Goal: Transaction & Acquisition: Purchase product/service

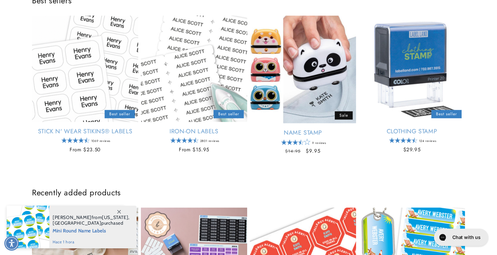
click at [119, 211] on icon at bounding box center [119, 212] width 4 height 4
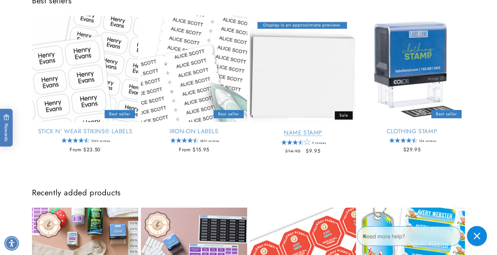
click at [299, 129] on link "Name Stamp" at bounding box center [303, 133] width 106 height 8
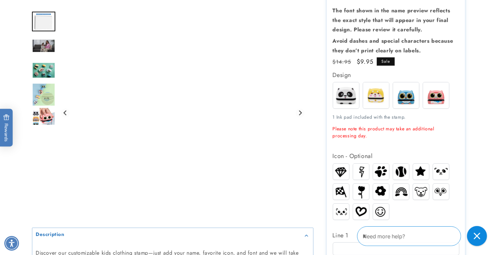
scroll to position [271, 0]
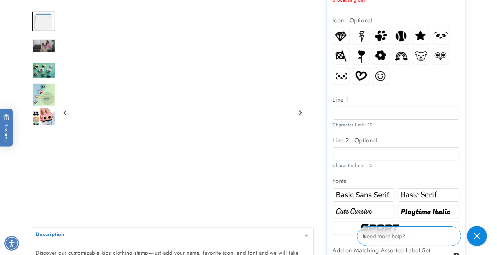
click at [342, 30] on img at bounding box center [341, 36] width 16 height 14
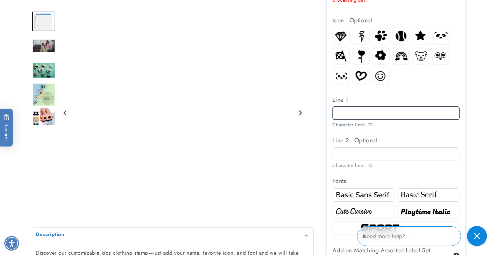
click at [359, 111] on input "Line 1" at bounding box center [396, 113] width 127 height 13
type input "****"
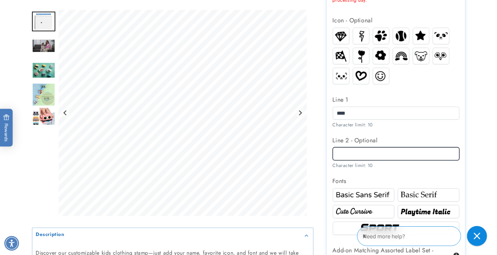
click at [360, 151] on input "Line 2 - Optional" at bounding box center [396, 153] width 127 height 13
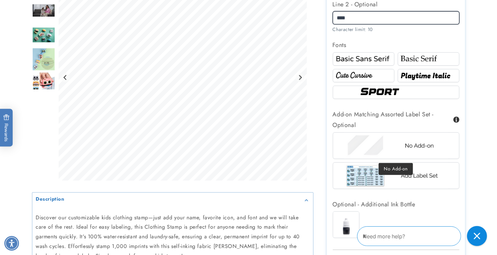
type input "****"
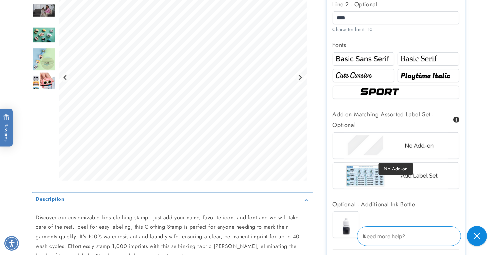
click at [385, 141] on img at bounding box center [396, 146] width 104 height 26
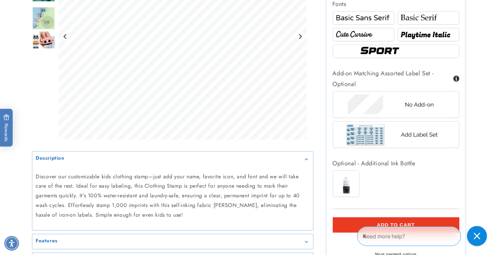
scroll to position [543, 0]
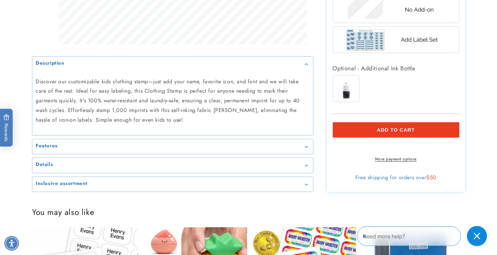
click at [392, 128] on span "Add to cart" at bounding box center [396, 130] width 38 height 6
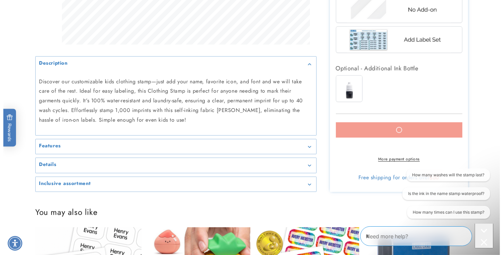
scroll to position [0, 0]
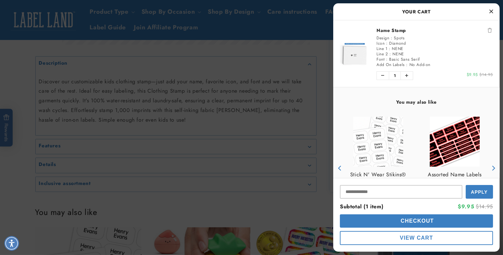
click at [414, 224] on span "Checkout" at bounding box center [416, 221] width 35 height 6
